Goal: Information Seeking & Learning: Learn about a topic

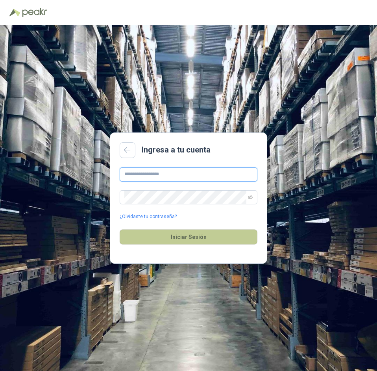
type input "**********"
click at [187, 238] on button "Iniciar Sesión" at bounding box center [189, 237] width 138 height 15
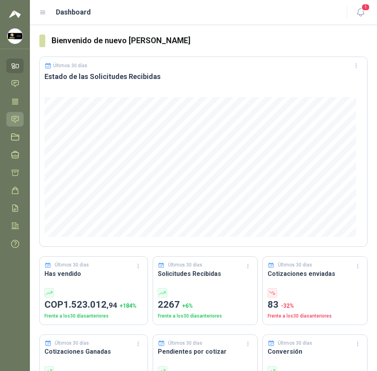
click at [16, 114] on link "Solicitudes" at bounding box center [14, 119] width 17 height 15
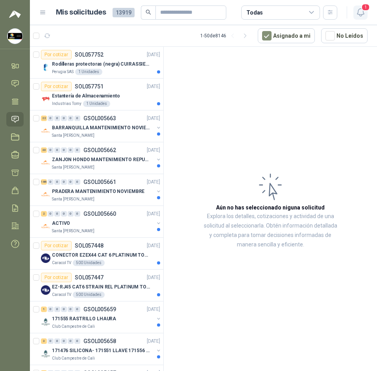
click at [359, 9] on icon "button" at bounding box center [361, 12] width 10 height 10
click at [125, 100] on div "Estantería de Almacenamiento" at bounding box center [106, 95] width 108 height 9
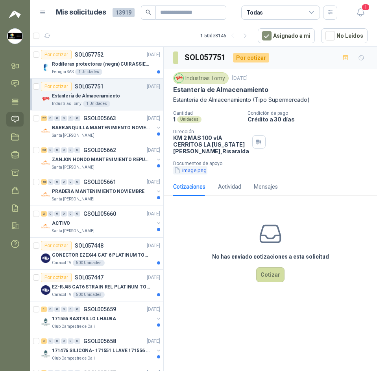
click at [195, 175] on button "image.png" at bounding box center [190, 170] width 34 height 8
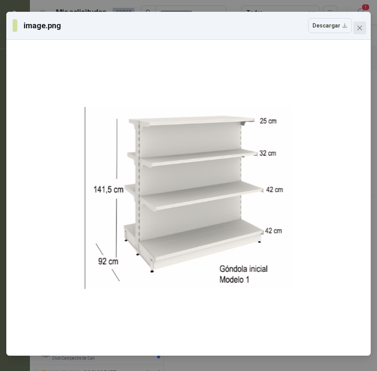
click at [360, 30] on icon "close" at bounding box center [360, 28] width 6 height 6
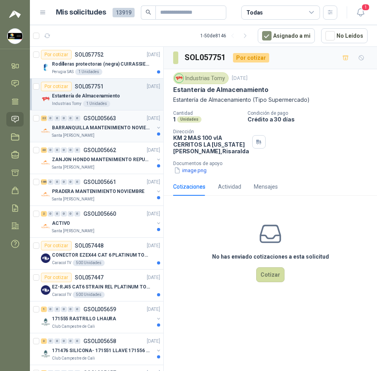
click at [126, 131] on p "BARRANQUILLA MANTENIMIENTO NOVIEMBRE" at bounding box center [101, 127] width 98 height 7
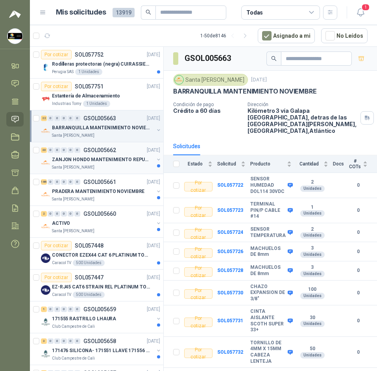
click at [122, 163] on p "ZANJON HONDO MANTENIMIENTO REPUESTOS" at bounding box center [101, 159] width 98 height 7
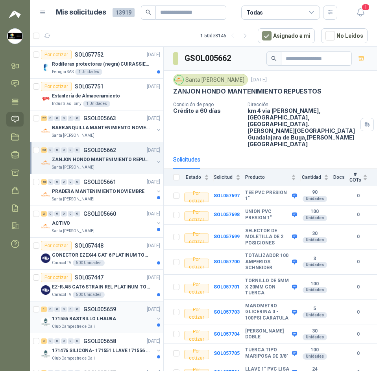
click at [115, 315] on div "171555 RASTRILLO LHAURA" at bounding box center [103, 318] width 102 height 9
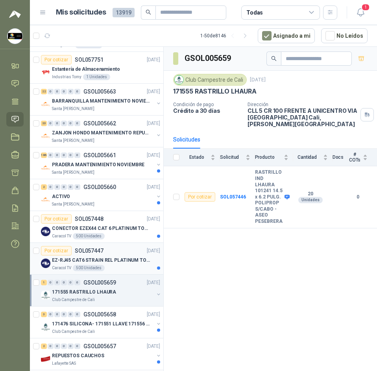
scroll to position [39, 0]
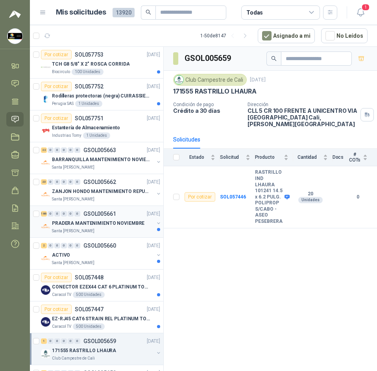
scroll to position [157, 0]
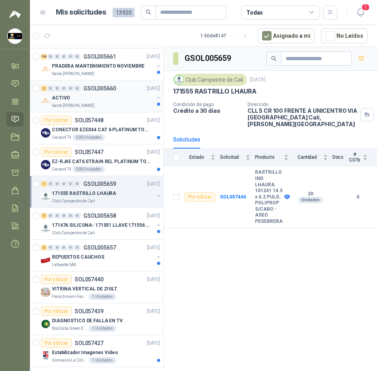
click at [83, 87] on p "GSOL005660" at bounding box center [99, 89] width 33 height 6
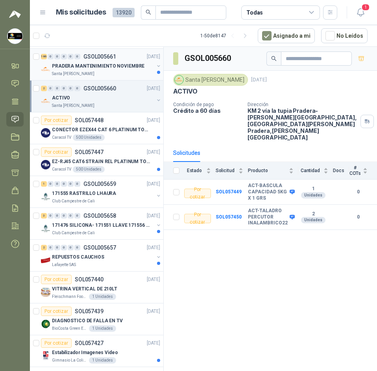
click at [89, 67] on p "PRADERA MANTENIMIENTO NOVIEMBRE" at bounding box center [98, 66] width 92 height 7
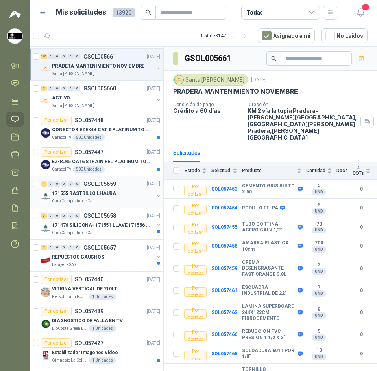
scroll to position [354, 0]
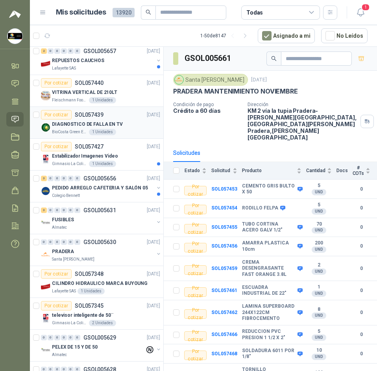
click at [130, 126] on div "DIAGNOSTICO DE FALLA EN TV" at bounding box center [106, 124] width 108 height 9
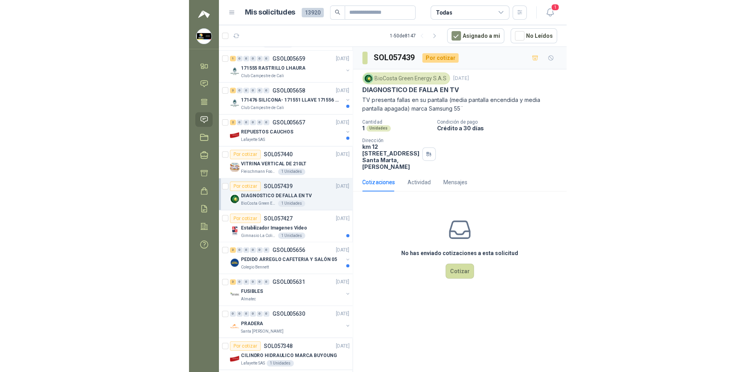
scroll to position [275, 0]
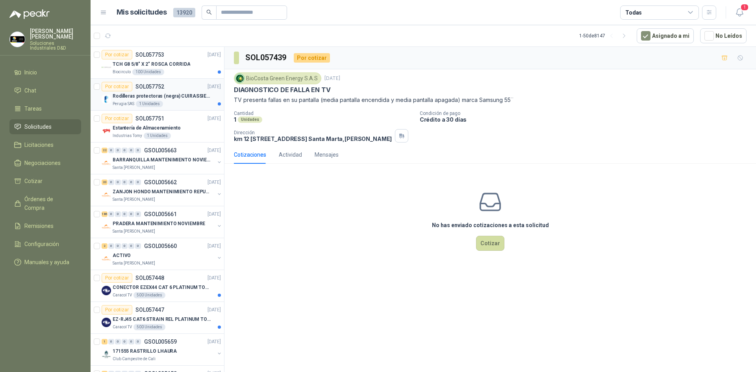
click at [188, 95] on p "Rodilleras protectoras (negra) CUIRASSIER para motocicleta, rodilleras para mot…" at bounding box center [162, 95] width 98 height 7
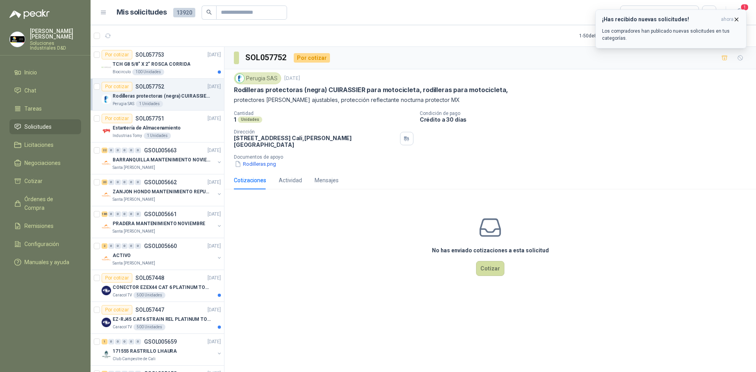
click at [740, 19] on button "¡Has recibido nuevas solicitudes! ahora Los compradores han publicado nuevas so…" at bounding box center [670, 28] width 151 height 39
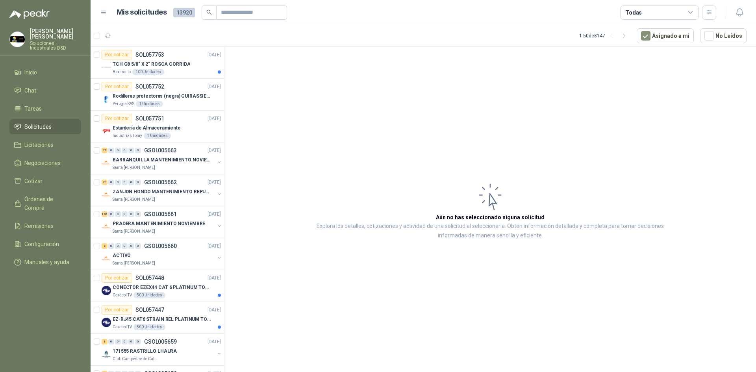
click at [740, 19] on button "button" at bounding box center [739, 13] width 14 height 14
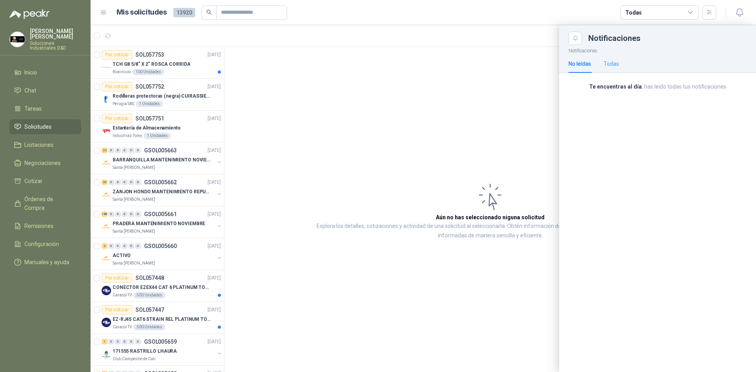
click at [606, 68] on div "Todas" at bounding box center [610, 64] width 15 height 18
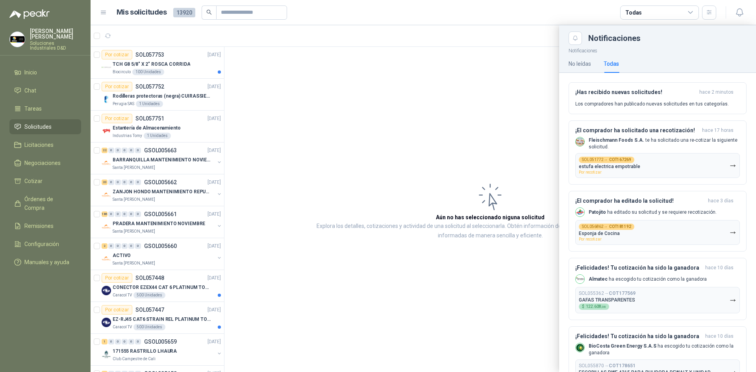
click at [547, 160] on div at bounding box center [423, 198] width 665 height 347
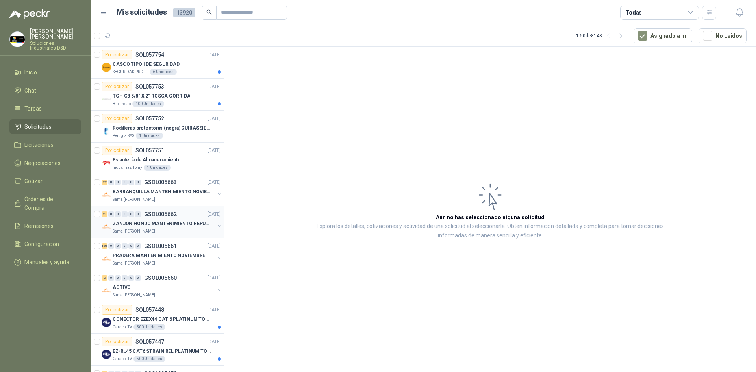
scroll to position [197, 0]
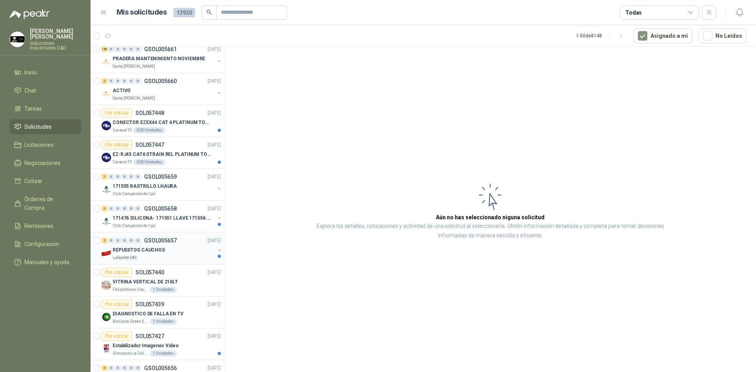
click at [168, 251] on div "REPUESTOS CAUCHOS" at bounding box center [164, 249] width 102 height 9
